Goal: Book appointment/travel/reservation

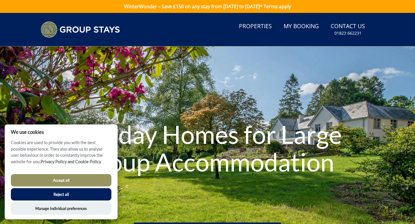
click at [67, 196] on button "Reject all" at bounding box center [61, 194] width 101 height 12
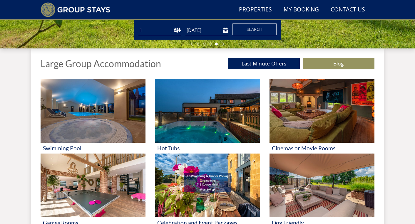
scroll to position [204, 0]
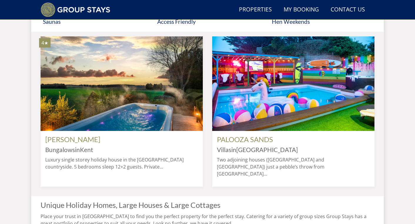
scroll to position [483, 0]
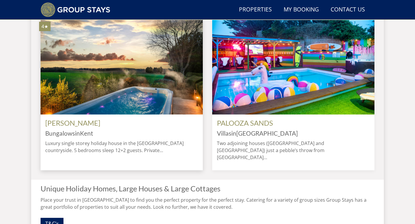
click at [112, 137] on h4 "Bungalows in Kent" at bounding box center [121, 133] width 153 height 7
click at [56, 127] on link "[PERSON_NAME]" at bounding box center [72, 123] width 55 height 9
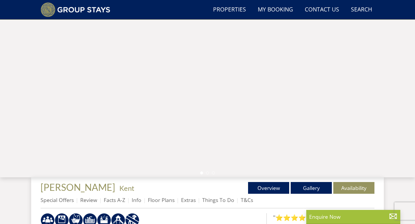
scroll to position [69, 0]
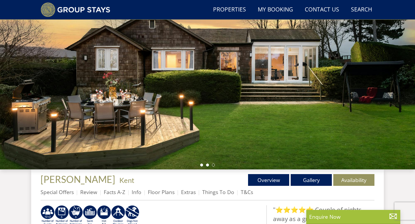
click at [208, 166] on li at bounding box center [207, 165] width 3 height 3
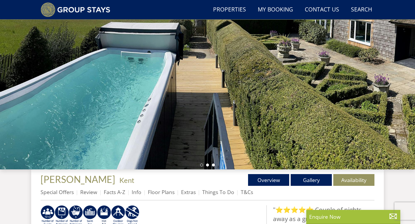
click at [214, 166] on li at bounding box center [213, 165] width 3 height 3
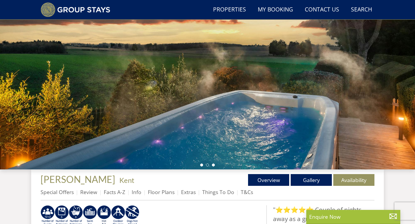
click at [202, 165] on li at bounding box center [201, 165] width 3 height 3
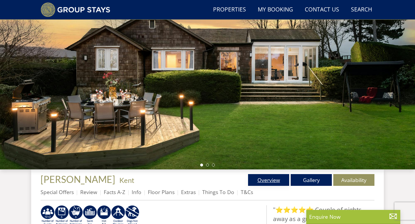
click at [268, 185] on link "Overview" at bounding box center [268, 180] width 41 height 12
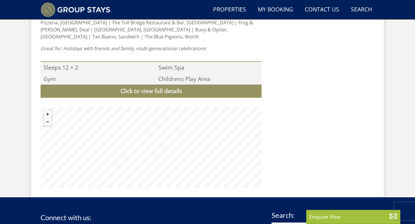
scroll to position [579, 0]
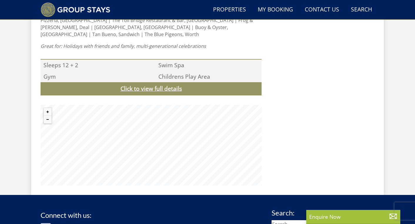
click at [162, 82] on link "Click to view full details" at bounding box center [151, 88] width 221 height 13
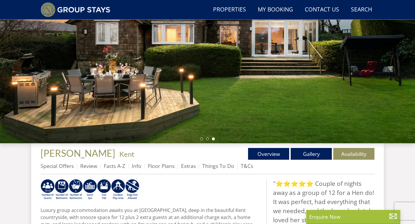
scroll to position [106, 0]
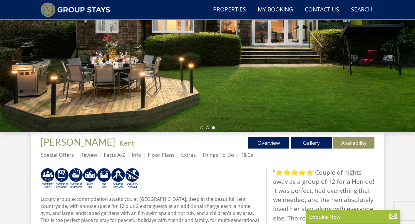
click at [313, 145] on link "Gallery" at bounding box center [311, 143] width 41 height 12
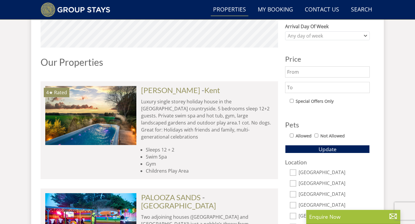
scroll to position [418, 0]
